Goal: Task Accomplishment & Management: Use online tool/utility

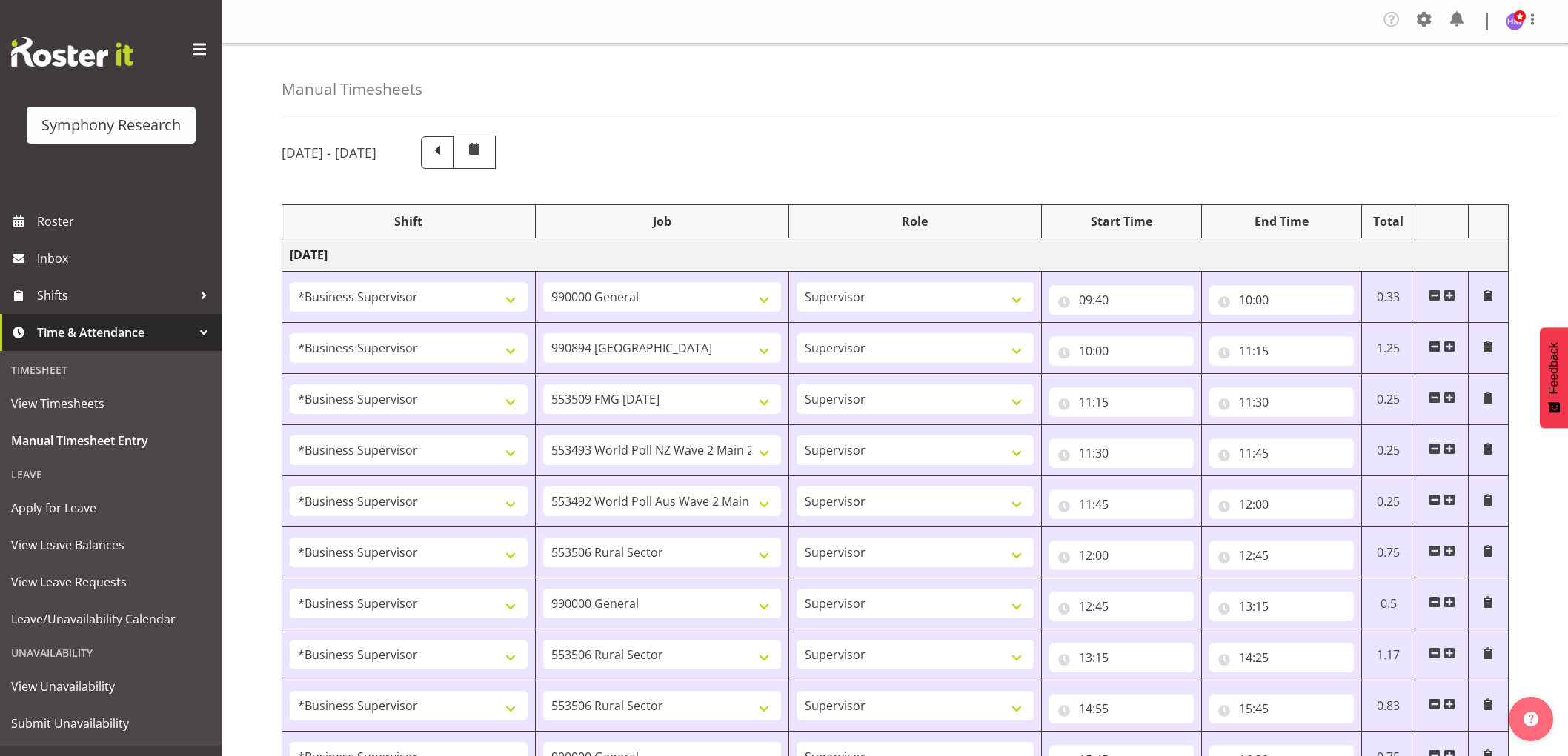
select select "1607"
select select "743"
select select "1607"
select select "10576"
select select "1607"
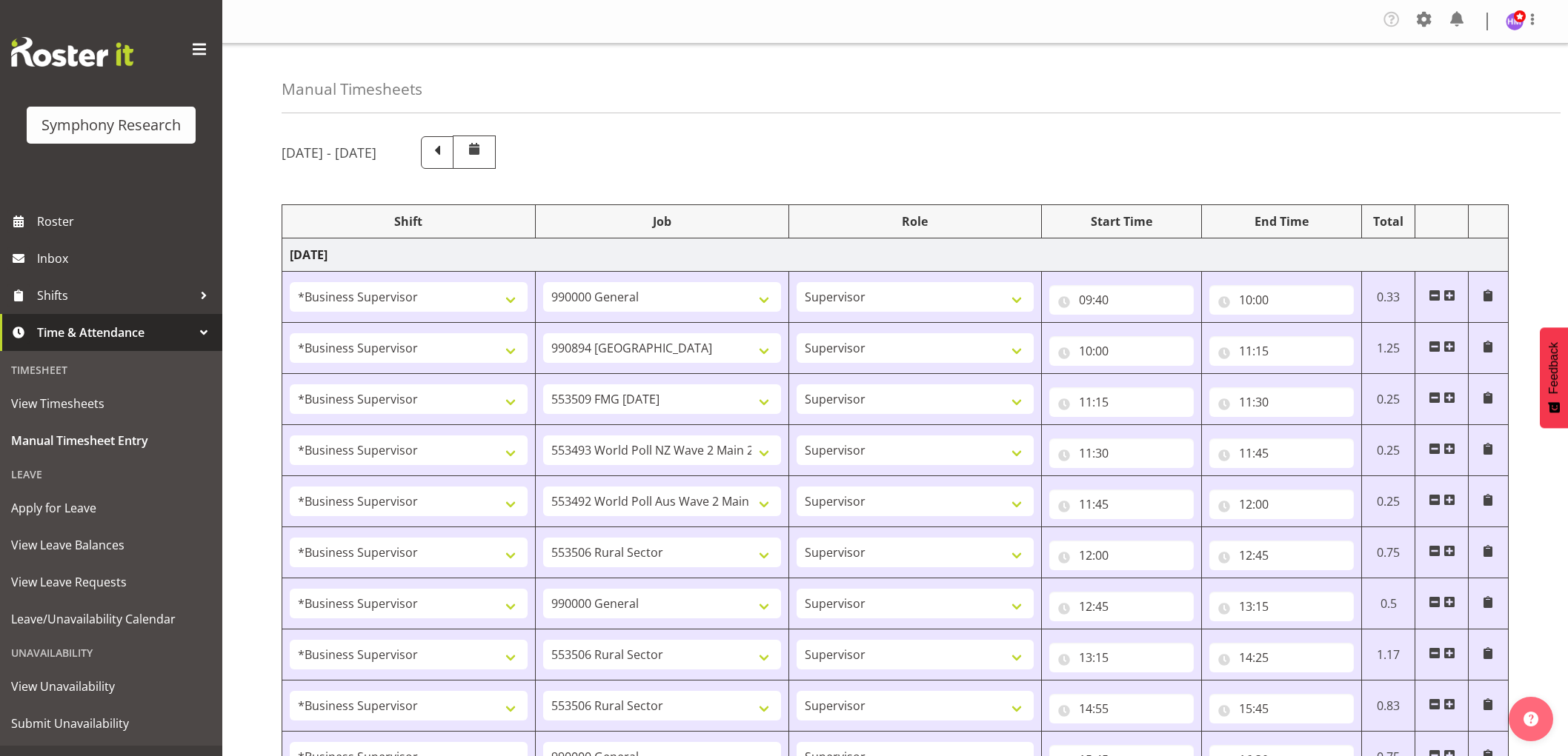
select select "10585"
select select "1607"
select select "10527"
select select "1607"
select select "10499"
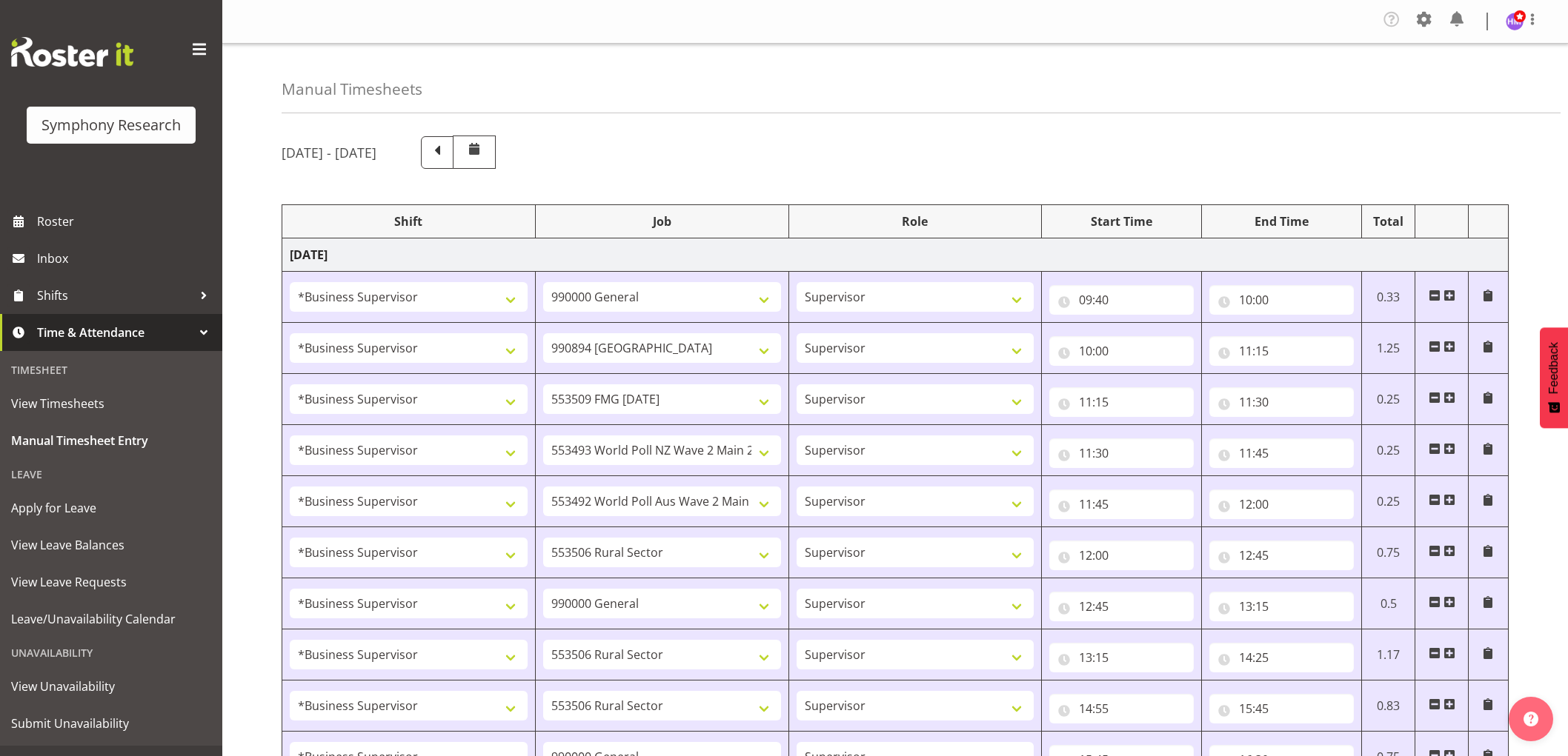
select select "1607"
select select "10587"
select select "1607"
select select "743"
select select "1607"
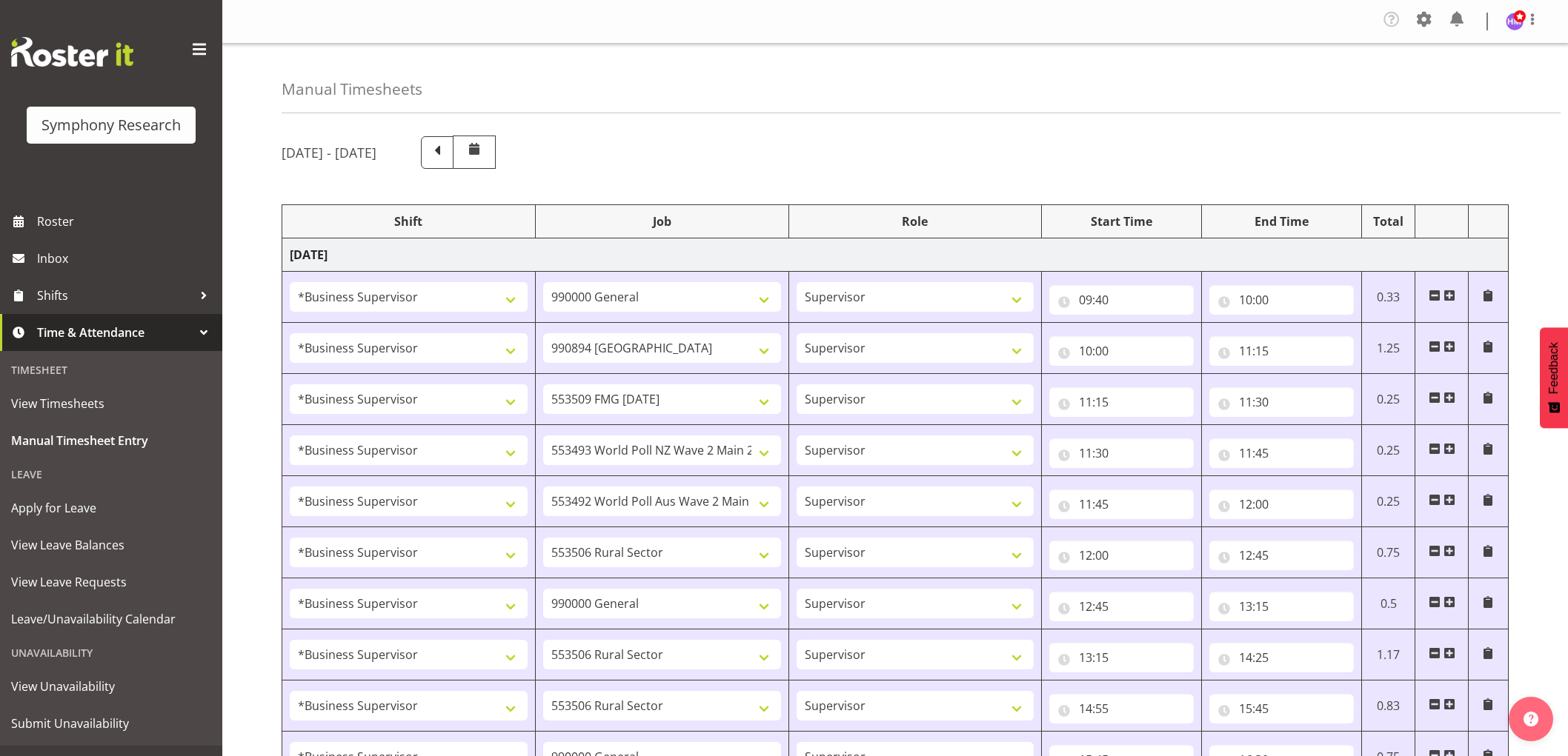
select select "10587"
select select "1607"
select select "10587"
select select "1607"
select select "743"
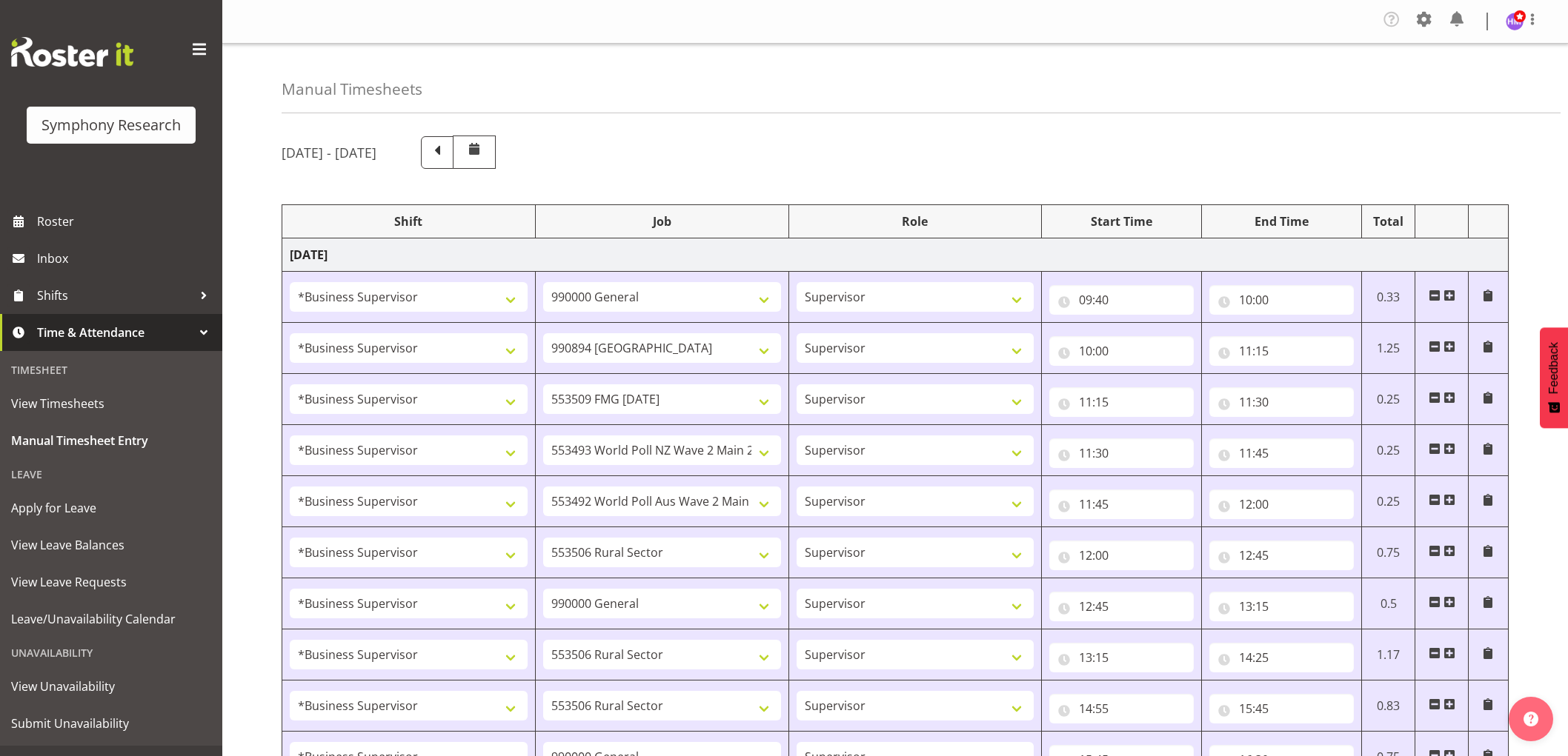
select select "1607"
select select "743"
select select "1607"
select select "10585"
select select "1607"
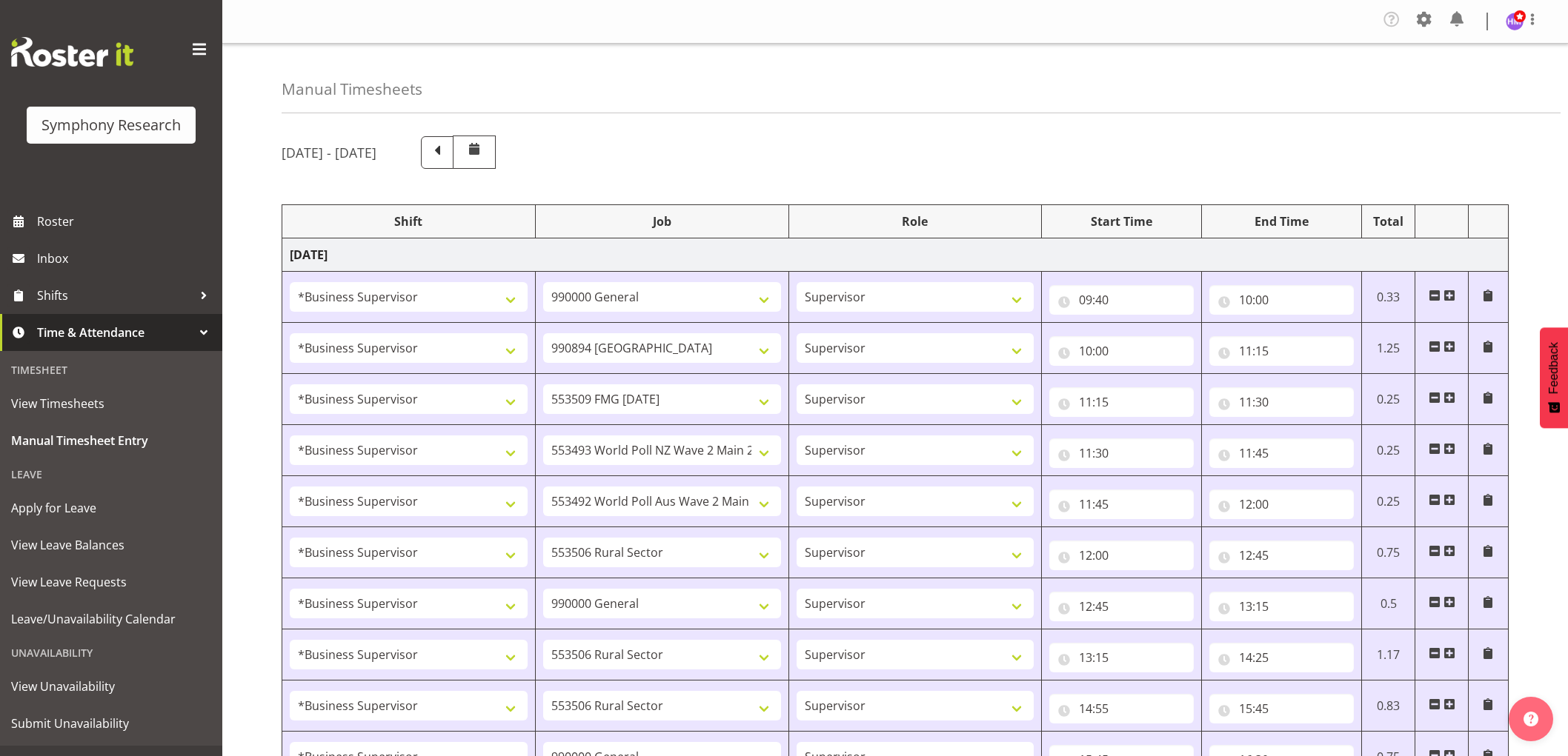
select select "9636"
select select "1607"
select select "10576"
select select "1607"
select select "10499"
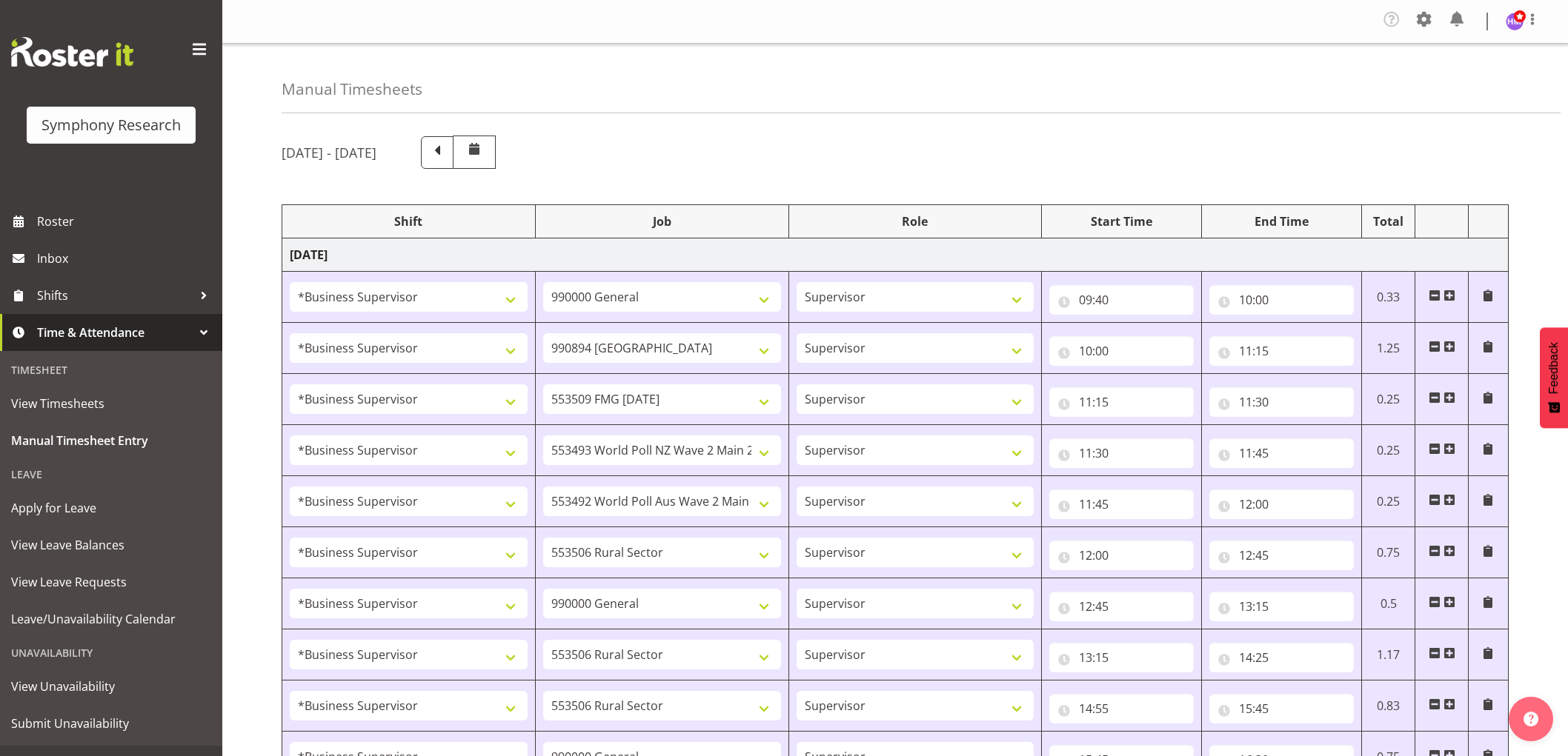
select select "1607"
select select "10527"
select select "1607"
select select "10587"
select select "1607"
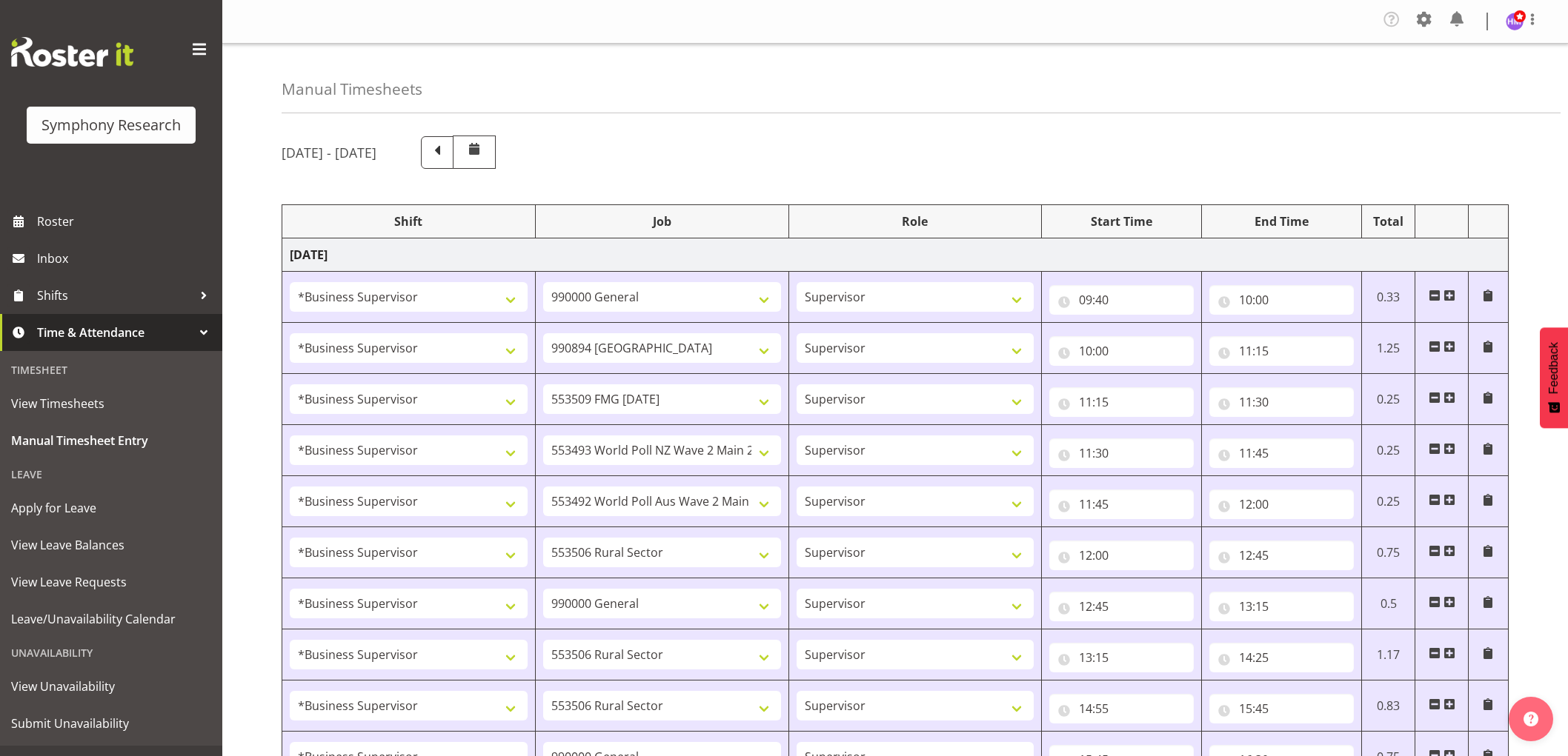
select select "10242"
select select "1607"
select select "10585"
select select "1607"
select select "10242"
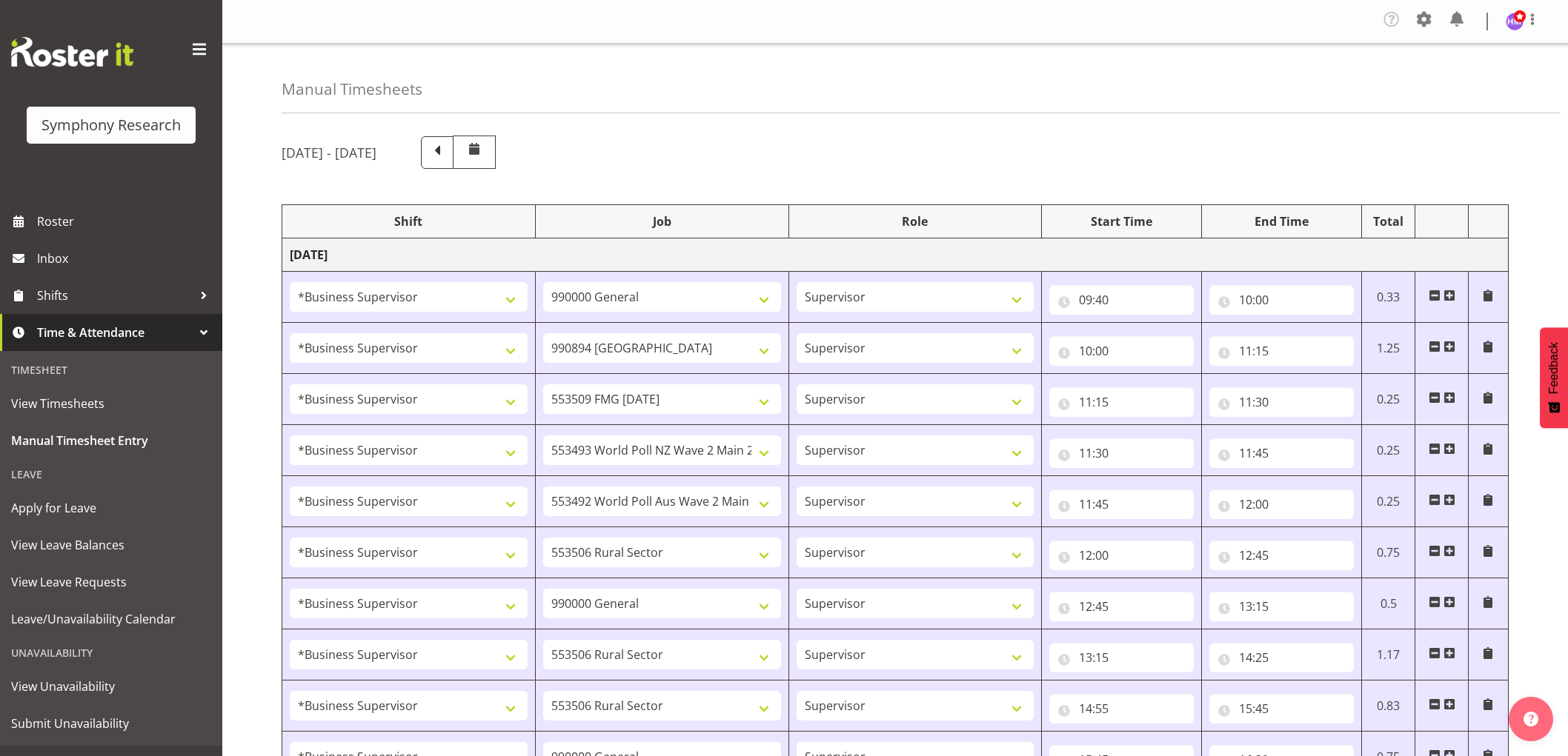
select select "1607"
select select "9426"
select select "1607"
select select "9636"
select select "1607"
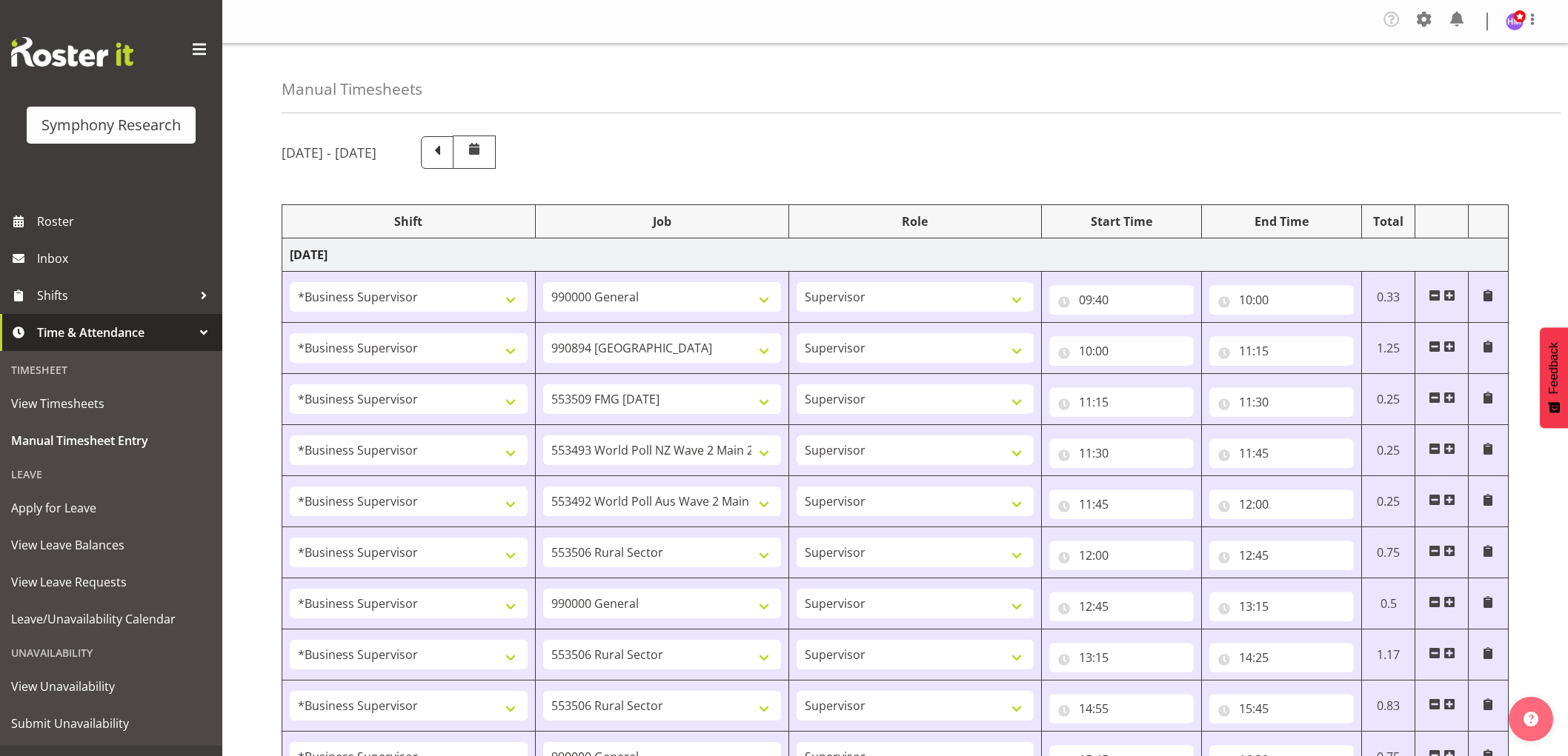
select select "10587"
select select "1607"
select select "743"
select select "1607"
select select "10587"
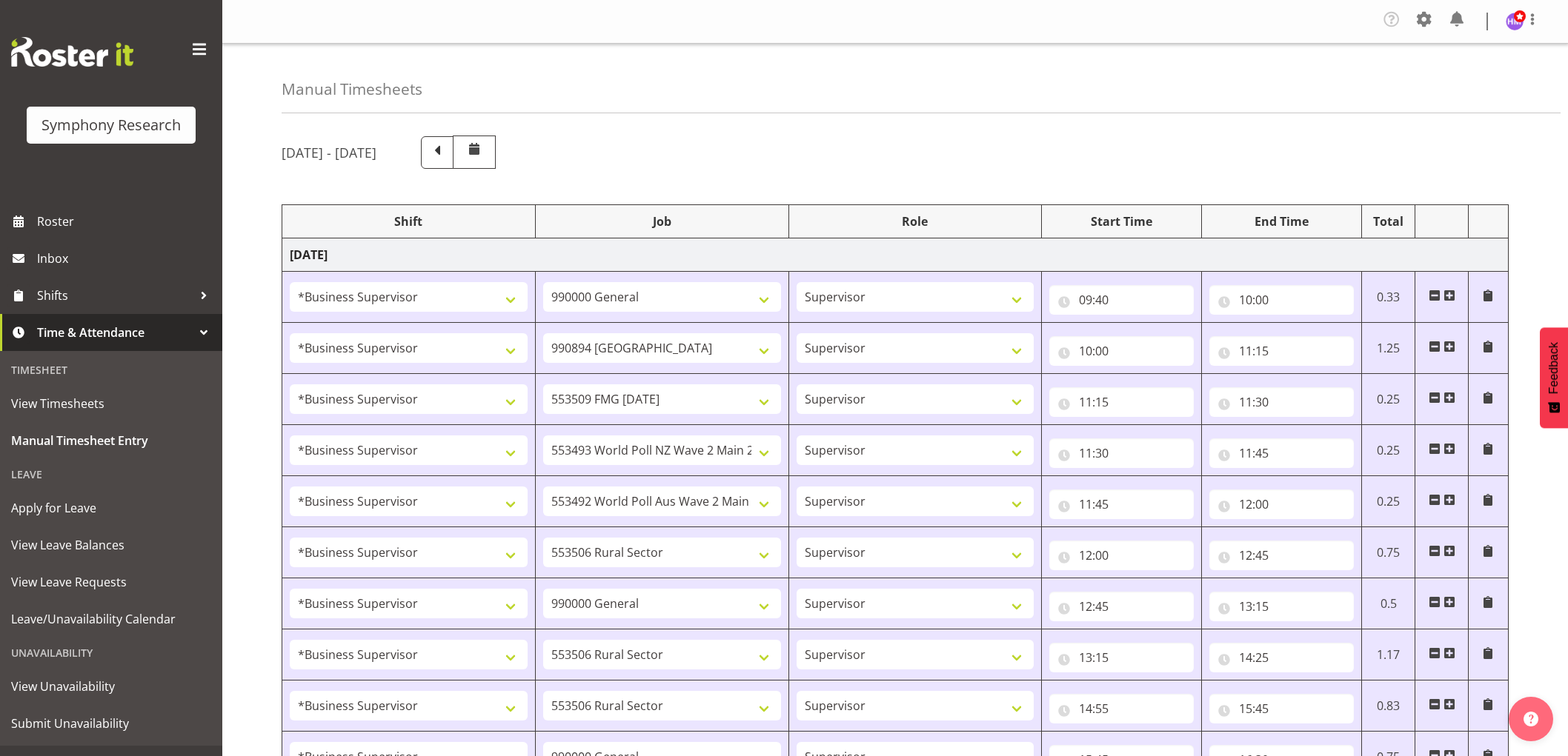
select select "1607"
select select "743"
select select "1607"
select select "2379"
select select "11"
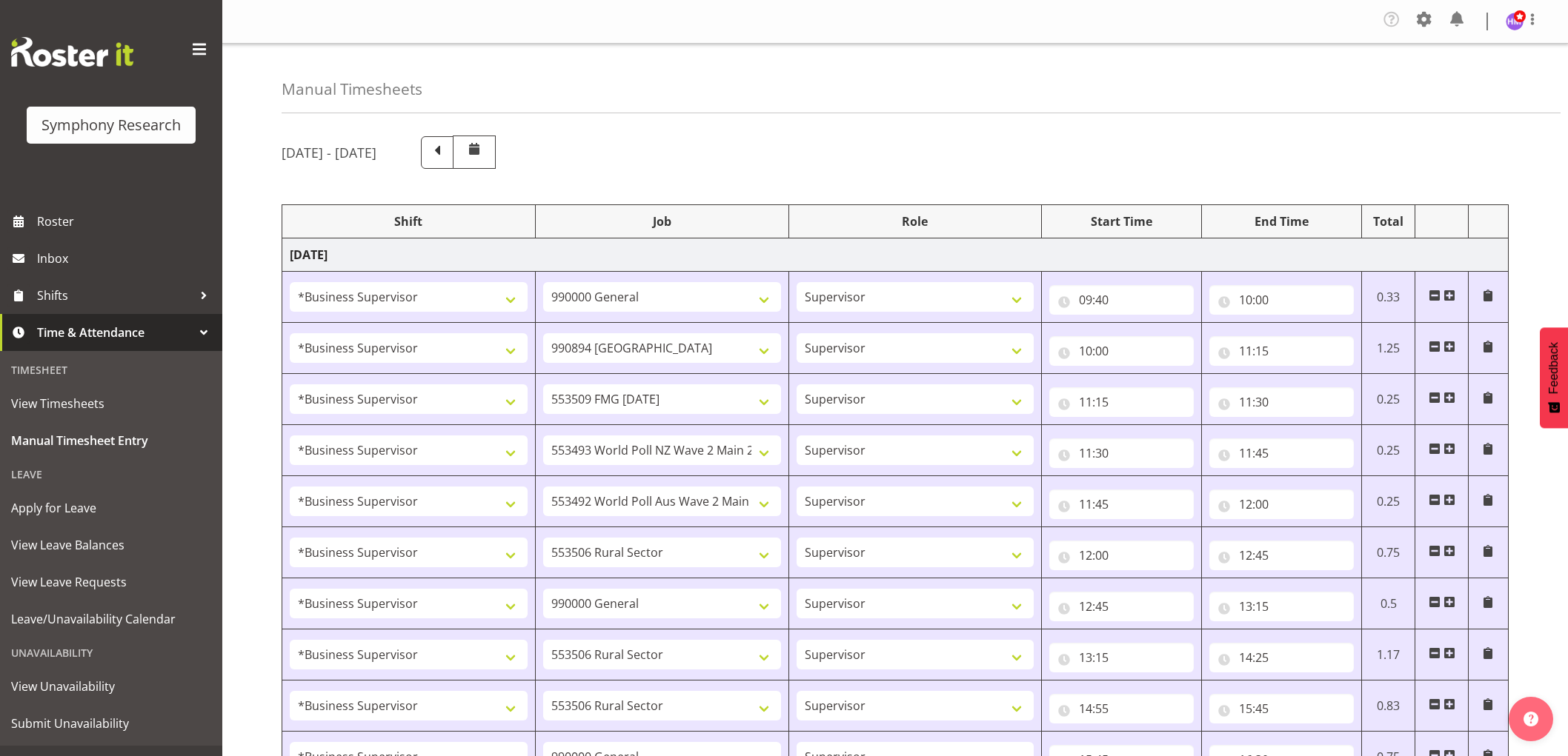
select select "40"
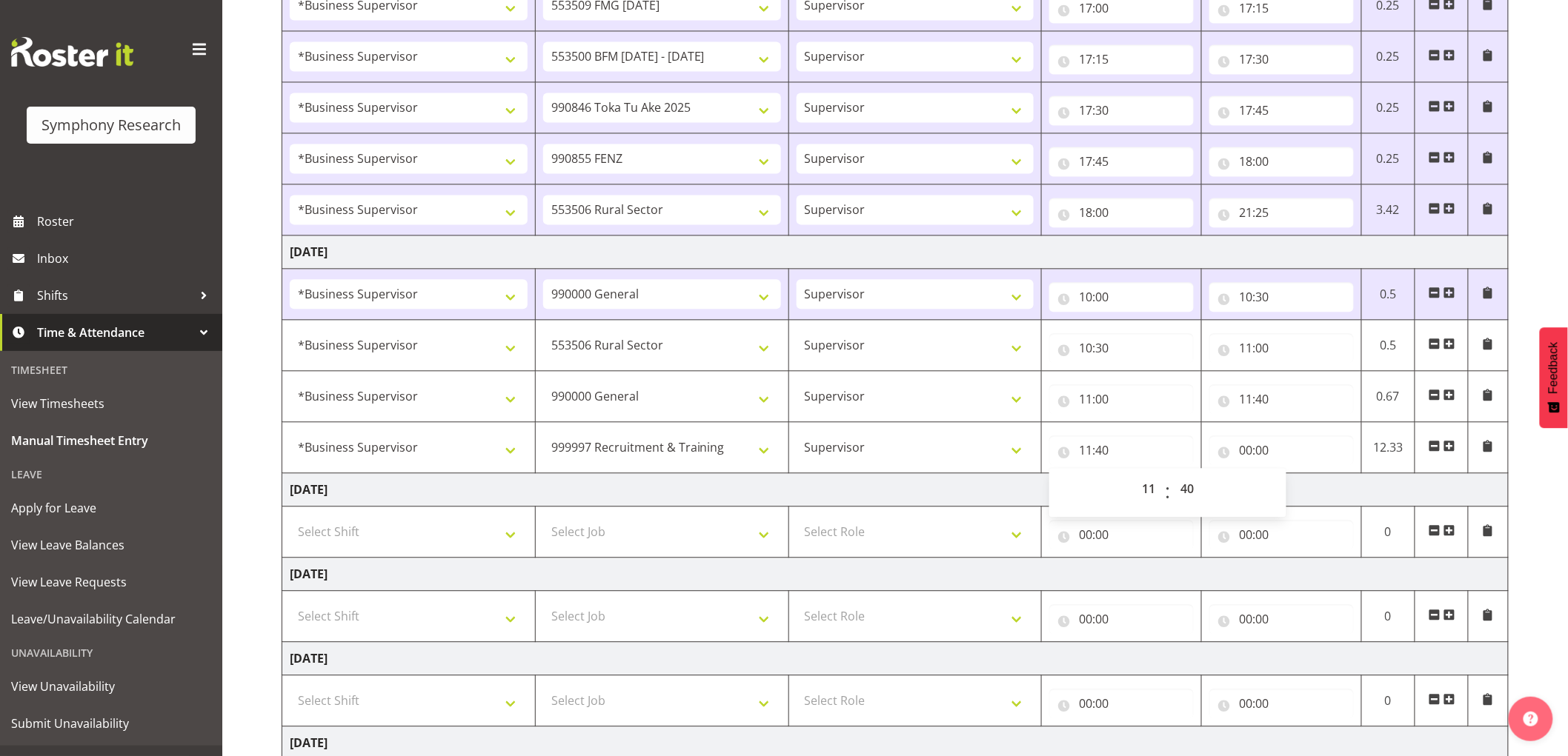
scroll to position [1246, 0]
click at [1314, 487] on td "[DATE]" at bounding box center [896, 490] width 1227 height 34
click at [1265, 454] on input "00:00" at bounding box center [1282, 450] width 145 height 30
drag, startPoint x: 1309, startPoint y: 493, endPoint x: 1263, endPoint y: 546, distance: 70.2
click at [1309, 494] on select "00 01 02 03 04 05 06 07 08 09 10 11 12 13 14 15 16 17 18 19 20 21 22 23" at bounding box center [1311, 489] width 34 height 30
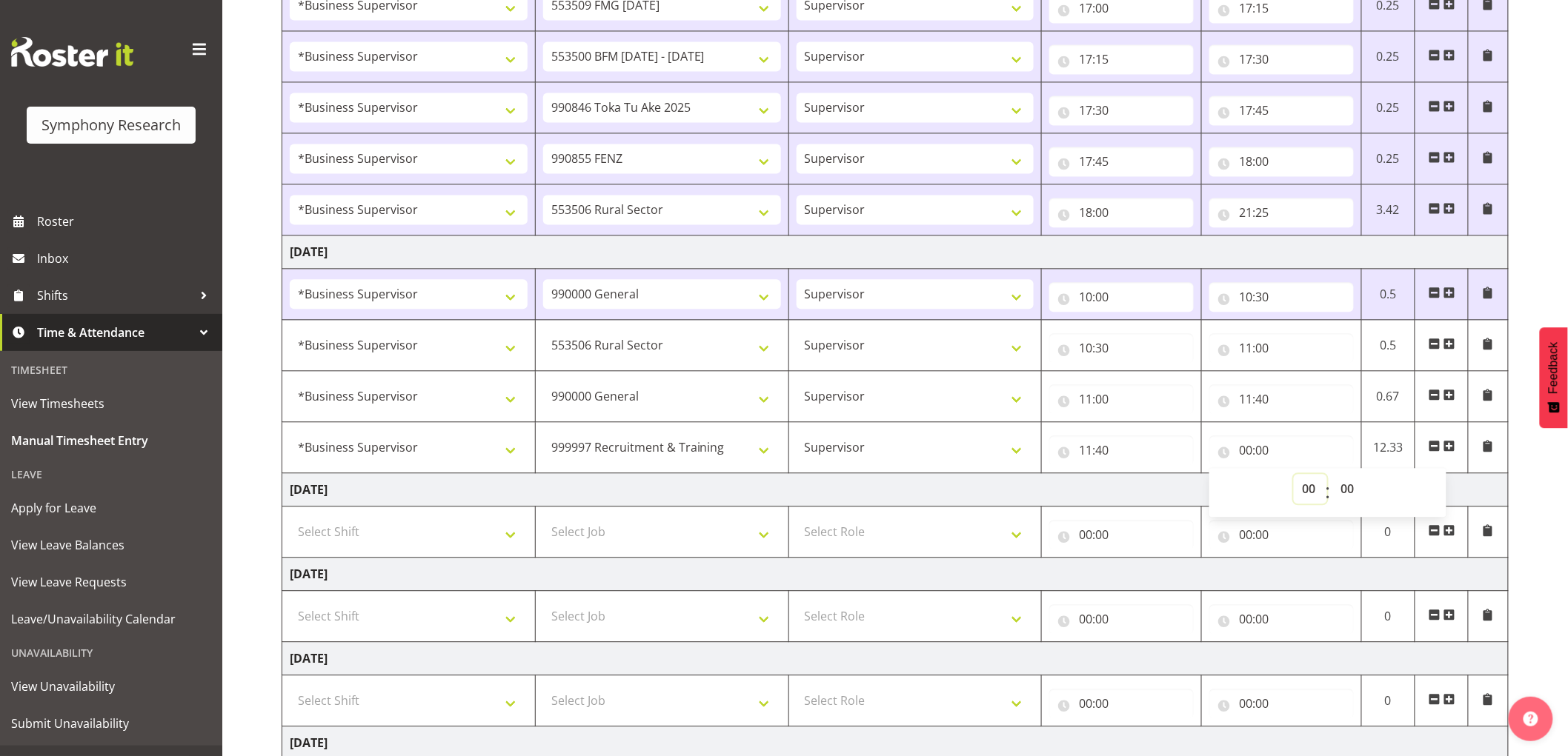
select select "13"
click at [1295, 477] on select "00 01 02 03 04 05 06 07 08 09 10 11 12 13 14 15 16 17 18 19 20 21 22 23" at bounding box center [1311, 489] width 34 height 30
type input "13:00"
click at [1345, 490] on select "00 01 02 03 04 05 06 07 08 09 10 11 12 13 14 15 16 17 18 19 20 21 22 23 24 25 2…" at bounding box center [1349, 489] width 34 height 30
select select "20"
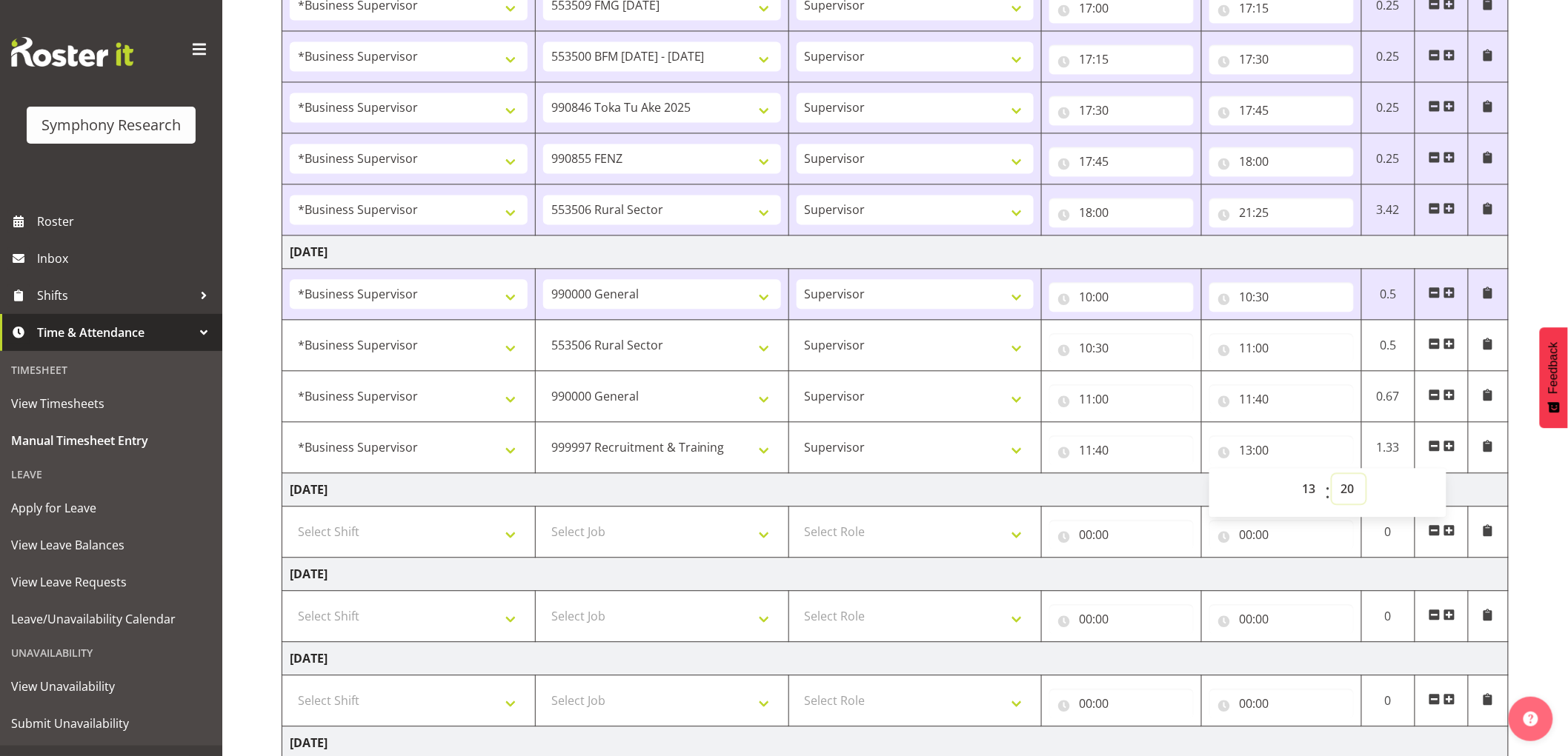
click at [1332, 477] on select "00 01 02 03 04 05 06 07 08 09 10 11 12 13 14 15 16 17 18 19 20 21 22 23 24 25 2…" at bounding box center [1349, 489] width 34 height 30
type input "13:20"
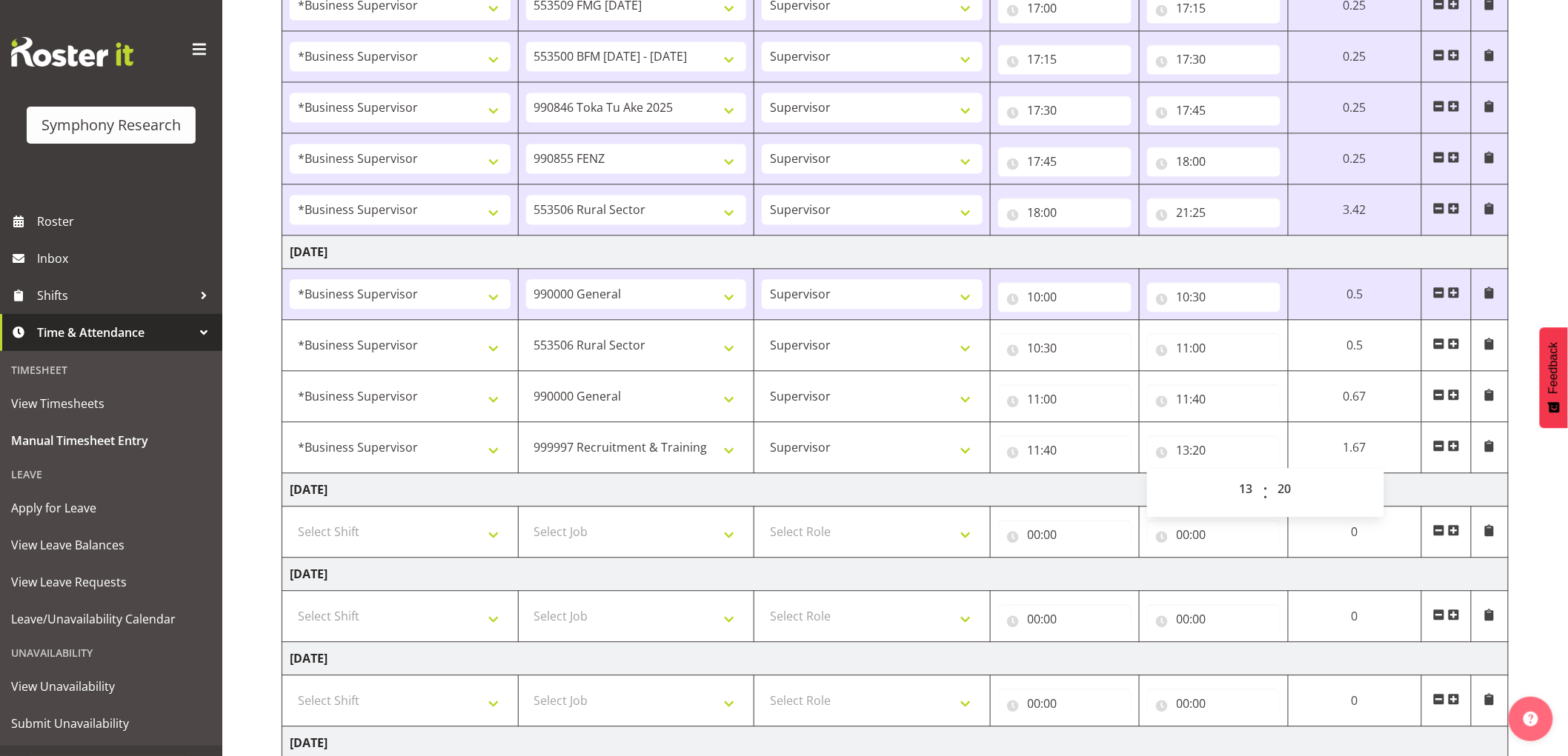
click at [1457, 450] on span at bounding box center [1454, 446] width 12 height 12
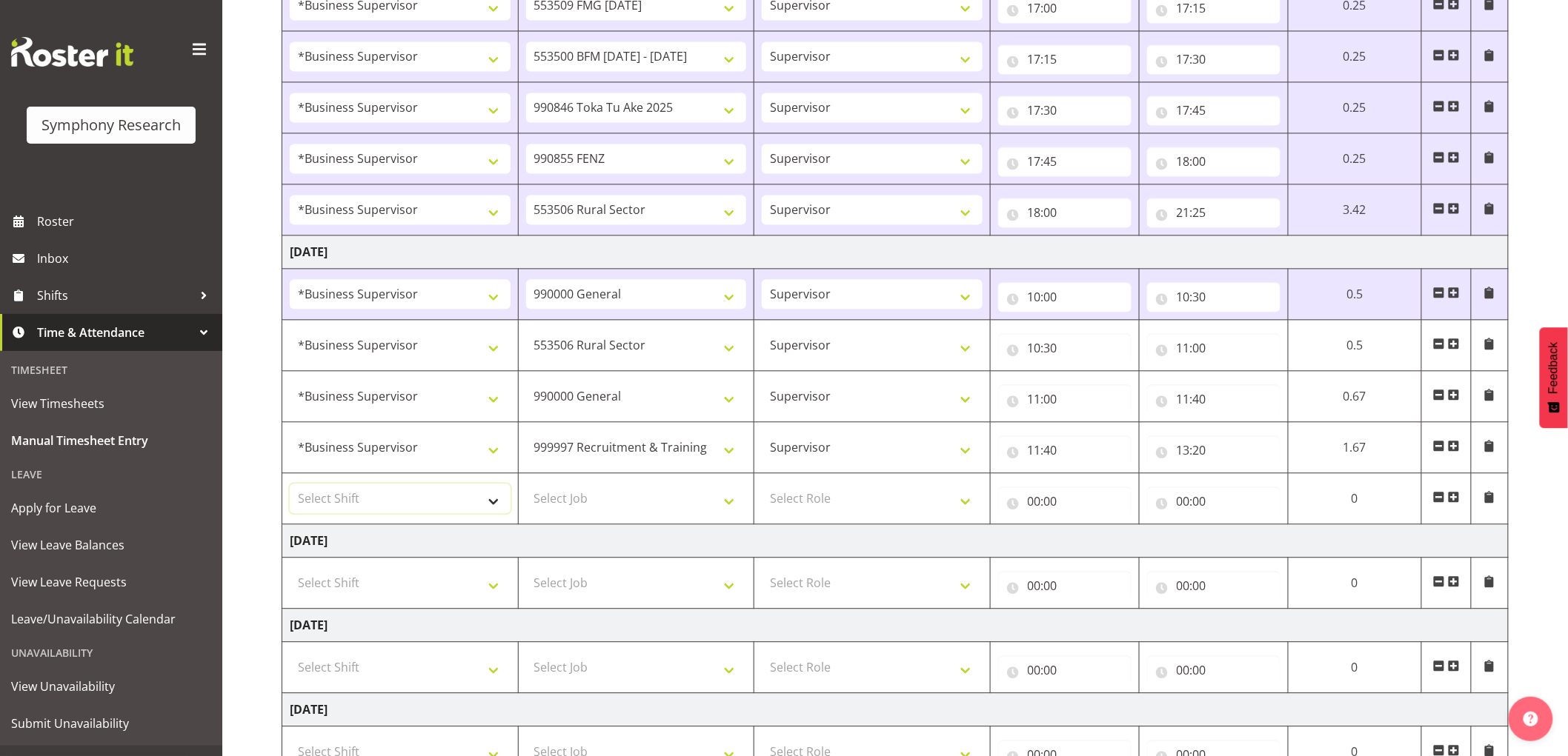
click at [403, 497] on select "Select Shift !!Weekend Residential (Roster IT Shift Label) *Business 9/10am ~ 4…" at bounding box center [400, 498] width 221 height 30
click at [1210, 450] on input "13:20" at bounding box center [1214, 450] width 133 height 30
click at [1281, 493] on select "00 01 02 03 04 05 06 07 08 09 10 11 12 13 14 15 16 17 18 19 20 21 22 23 24 25 2…" at bounding box center [1287, 489] width 34 height 30
select select "25"
click at [1270, 477] on select "00 01 02 03 04 05 06 07 08 09 10 11 12 13 14 15 16 17 18 19 20 21 22 23 24 25 2…" at bounding box center [1287, 489] width 34 height 30
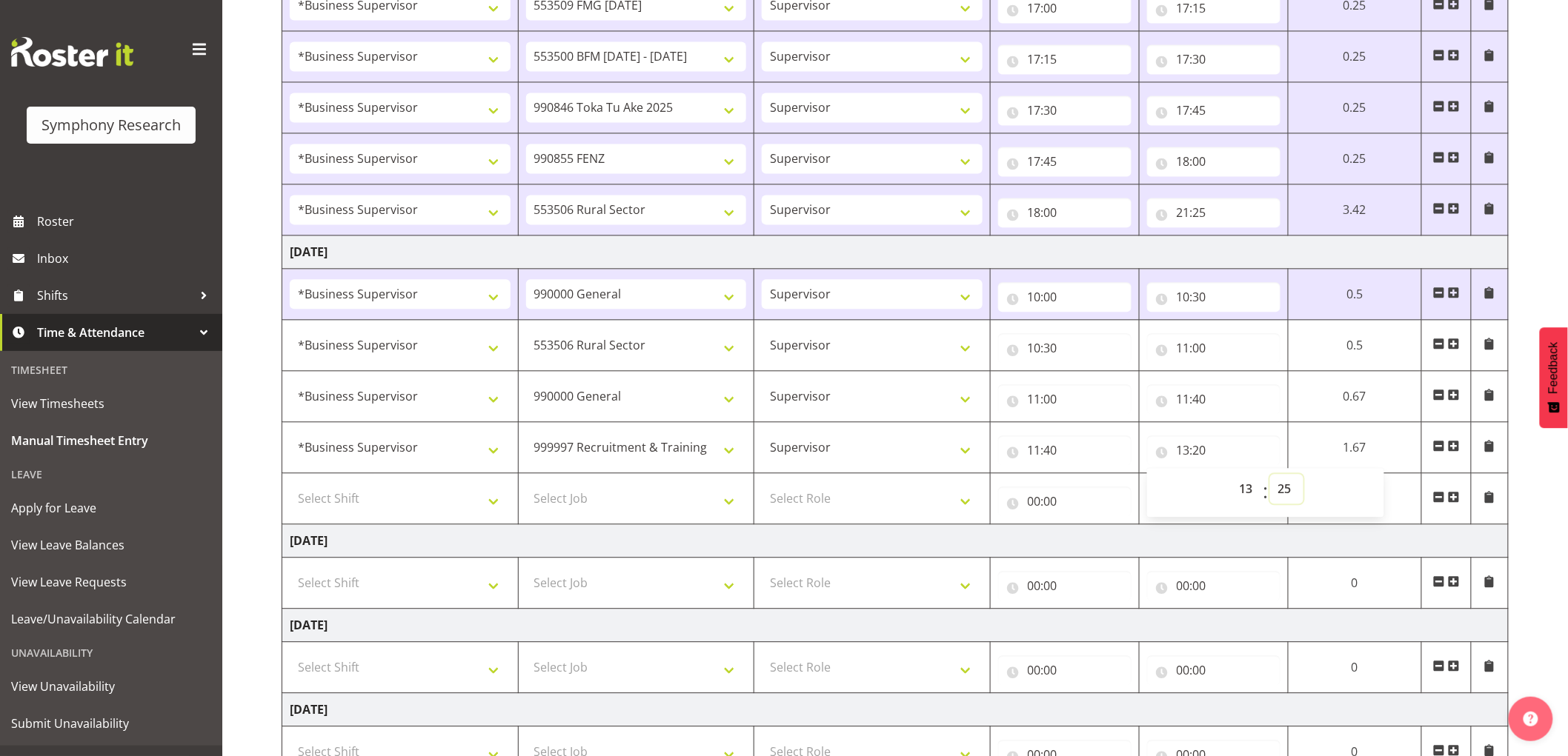
type input "13:25"
click at [430, 501] on select "Select Shift !!Weekend Residential (Roster IT Shift Label) *Business 9/10am ~ 4…" at bounding box center [400, 498] width 221 height 30
select select "1607"
click at [290, 487] on select "Select Shift !!Weekend Residential (Roster IT Shift Label) *Business 9/10am ~ 4…" at bounding box center [400, 498] width 221 height 30
click at [656, 508] on select "Select Job 550060 IF Admin 553492 World Poll Aus Wave 2 Main 2025 553493 World …" at bounding box center [637, 498] width 221 height 30
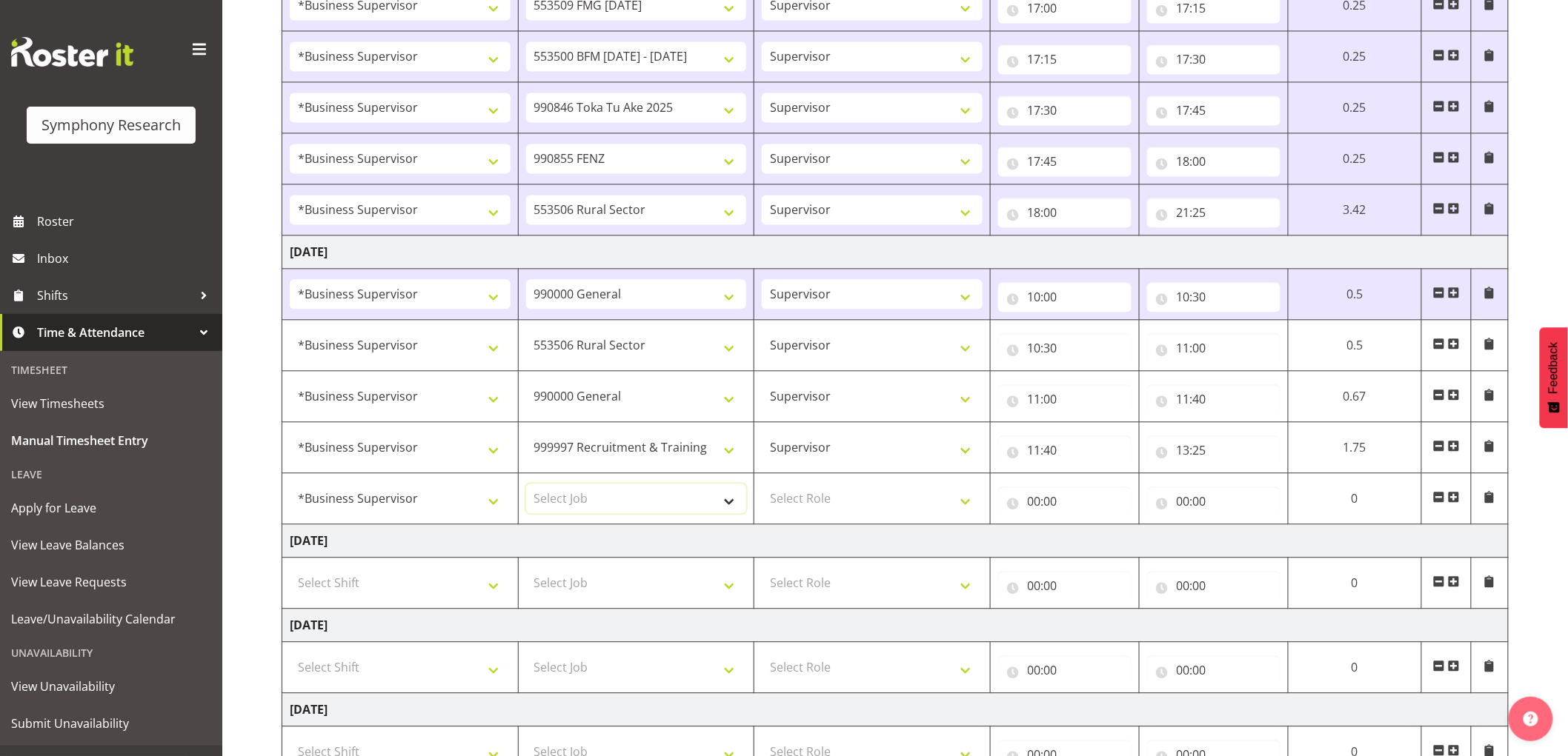
select select "2379"
click at [527, 487] on select "Select Job 550060 IF Admin 553492 World Poll Aus Wave 2 Main 2025 553493 World …" at bounding box center [637, 498] width 221 height 30
click at [846, 513] on select "Select Role Supervisor Interviewing Briefing" at bounding box center [872, 498] width 221 height 30
select select "45"
click at [762, 487] on select "Select Role Supervisor Interviewing Briefing" at bounding box center [872, 498] width 221 height 30
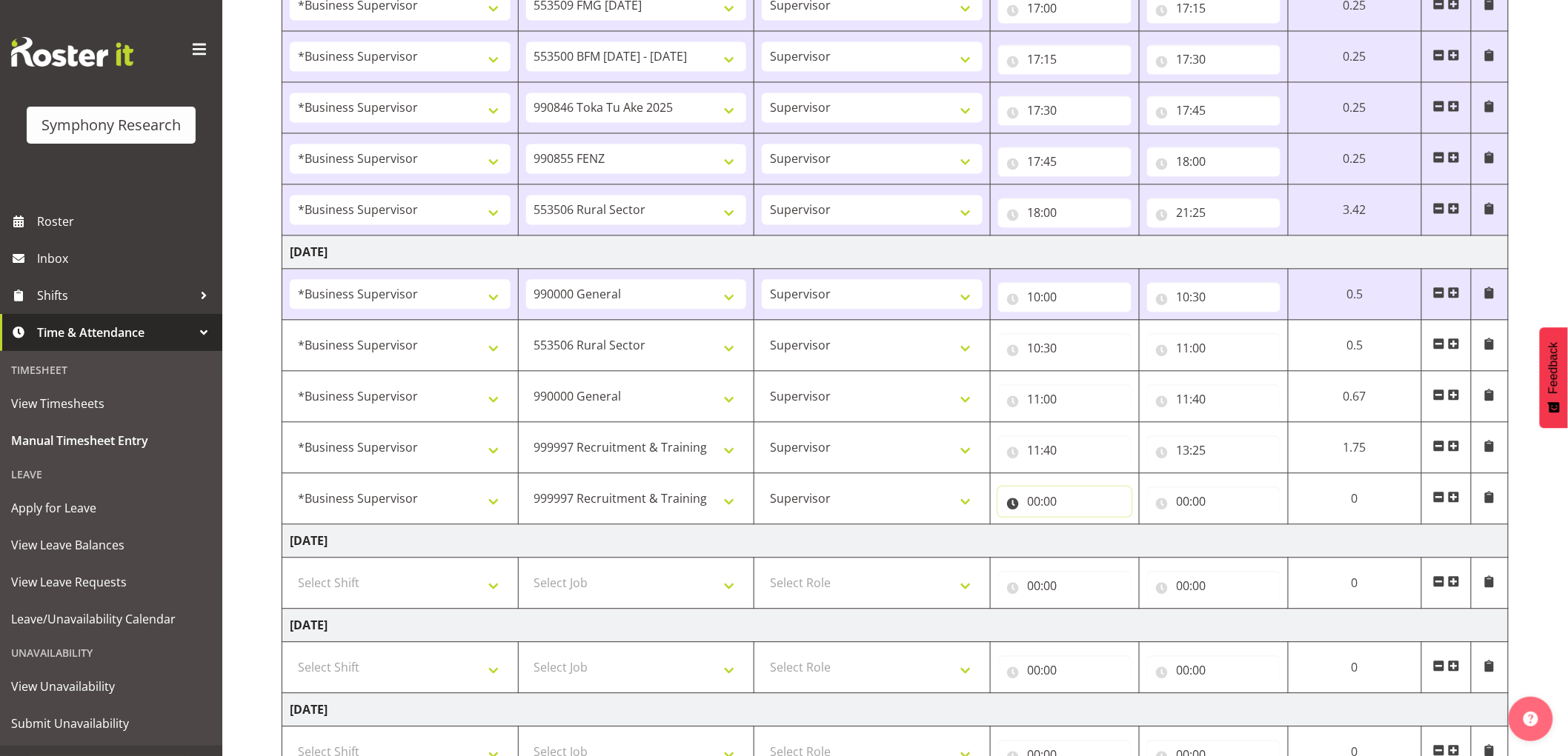
drag, startPoint x: 1029, startPoint y: 491, endPoint x: 1041, endPoint y: 496, distance: 13.0
click at [1032, 491] on input "00:00" at bounding box center [1065, 501] width 133 height 30
click at [1106, 545] on select "00 01 02 03 04 05 06 07 08 09 10 11 12 13 14 15 16 17 18 19 20 21 22 23" at bounding box center [1099, 540] width 34 height 30
select select "13"
click at [1116, 528] on select "00 01 02 03 04 05 06 07 08 09 10 11 12 13 14 15 16 17 18 19 20 21 22 23" at bounding box center [1099, 540] width 34 height 30
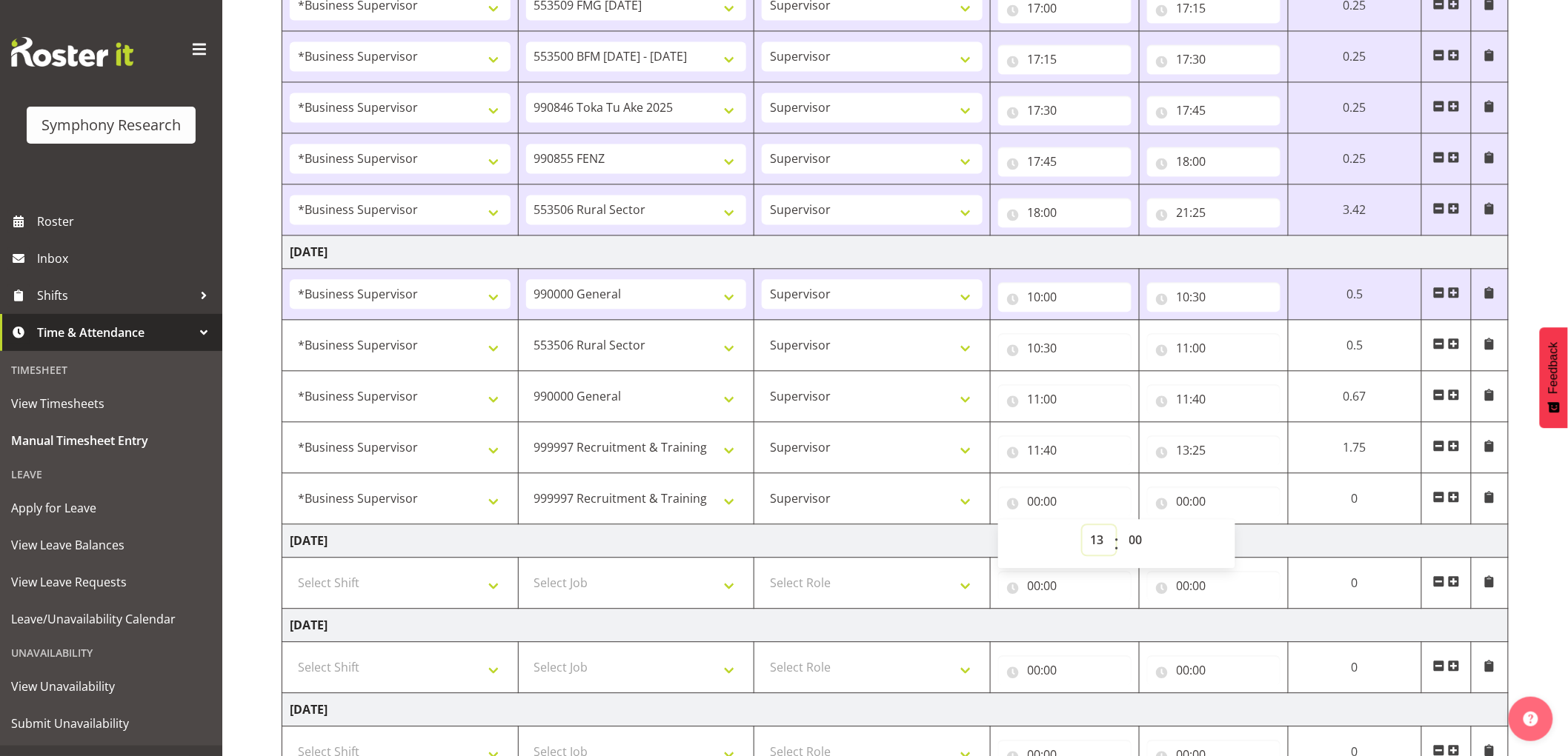
type input "13:00"
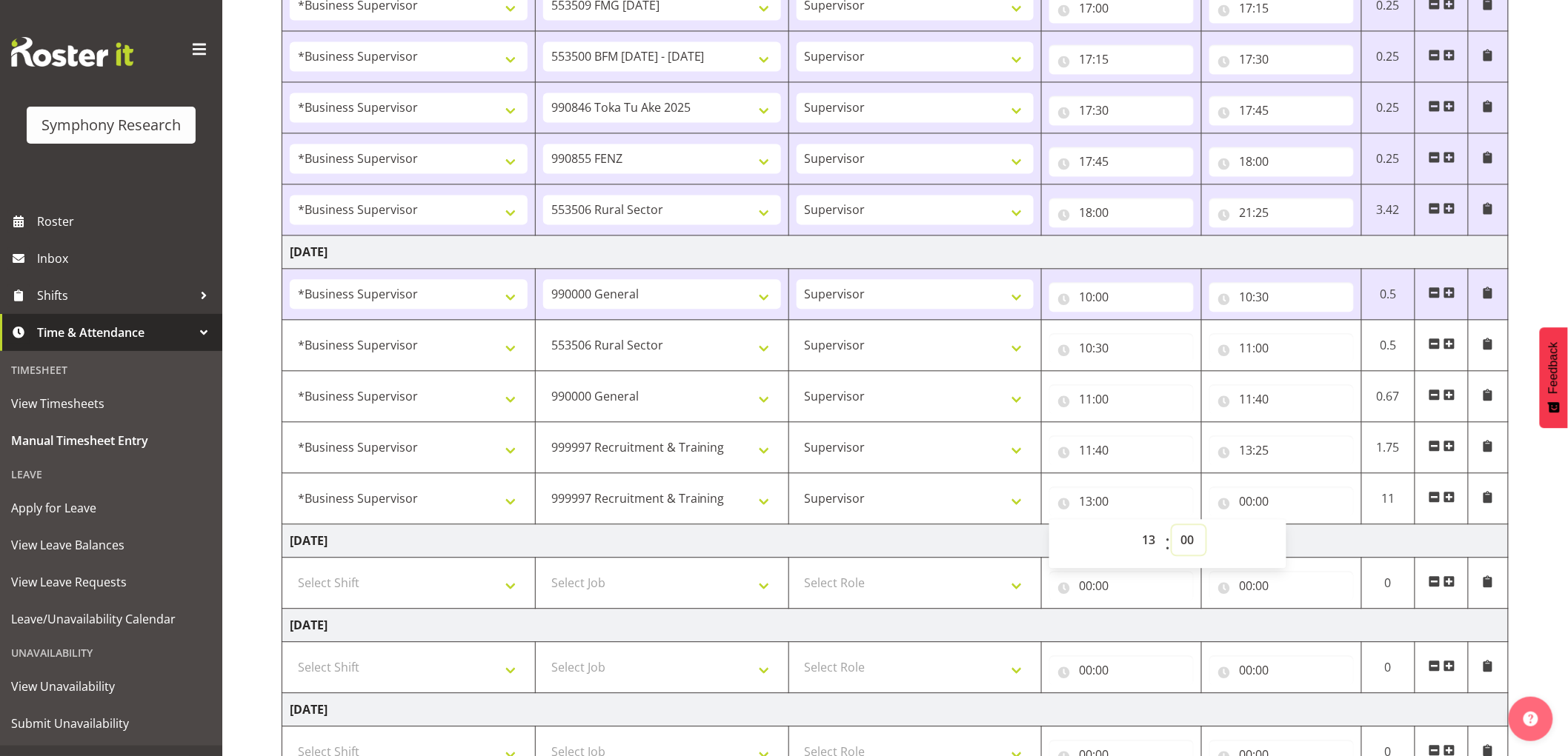
click at [1198, 539] on select "00 01 02 03 04 05 06 07 08 09 10 11 12 13 14 15 16 17 18 19 20 21 22 23 24 25 2…" at bounding box center [1189, 540] width 34 height 30
select select "55"
click at [1173, 528] on select "00 01 02 03 04 05 06 07 08 09 10 11 12 13 14 15 16 17 18 19 20 21 22 23 24 25 2…" at bounding box center [1189, 540] width 34 height 30
type input "13:55"
